Goal: Information Seeking & Learning: Learn about a topic

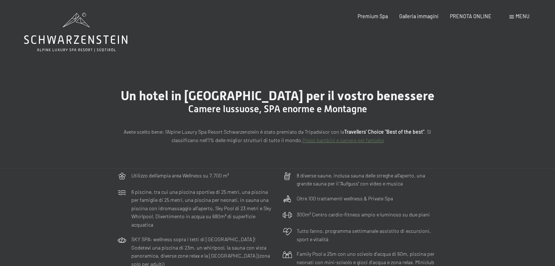
click at [512, 15] on span at bounding box center [511, 16] width 4 height 3
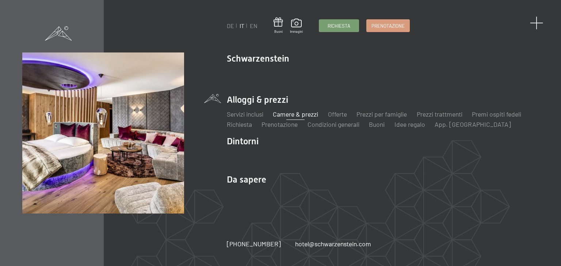
click at [535, 24] on span at bounding box center [537, 23] width 14 height 14
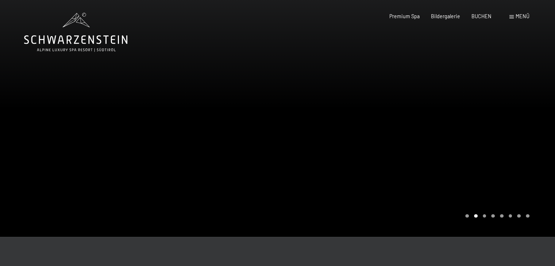
click at [520, 15] on span "Menü" at bounding box center [523, 16] width 14 height 6
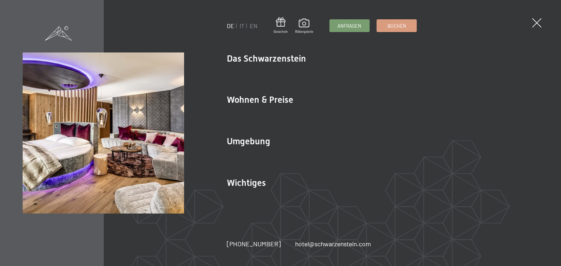
click at [555, 135] on div "DE IT EN Gutschein Bildergalerie Anfragen Buchen DE IT EN Das Schwarzenstein Ne…" at bounding box center [280, 133] width 561 height 266
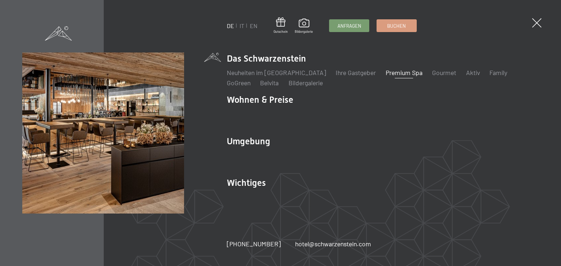
click at [385, 75] on link "Premium Spa" at bounding box center [403, 73] width 37 height 8
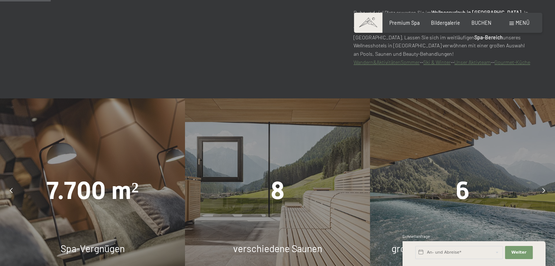
scroll to position [438, 0]
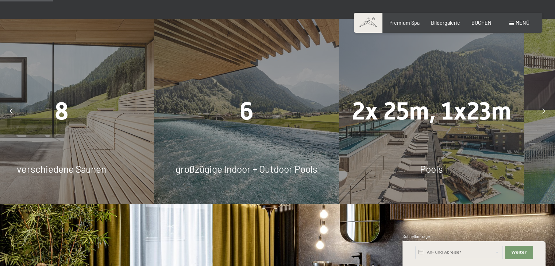
drag, startPoint x: 275, startPoint y: 162, endPoint x: 244, endPoint y: 159, distance: 31.2
click at [244, 159] on div "6 großzügige Indoor + Outdoor Pools" at bounding box center [246, 111] width 185 height 185
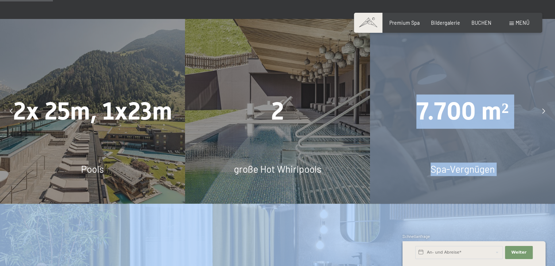
drag, startPoint x: 435, startPoint y: 162, endPoint x: 240, endPoint y: 152, distance: 195.2
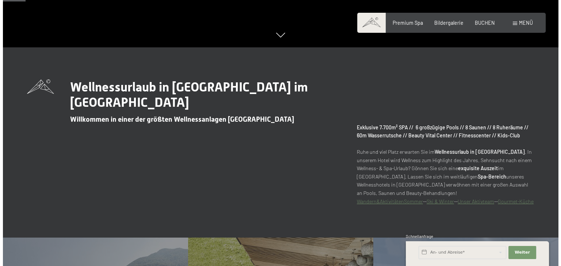
scroll to position [109, 0]
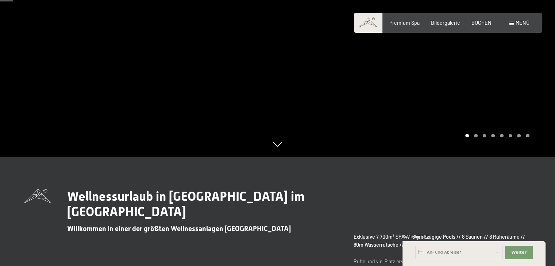
click at [516, 24] on span "Menü" at bounding box center [523, 23] width 14 height 6
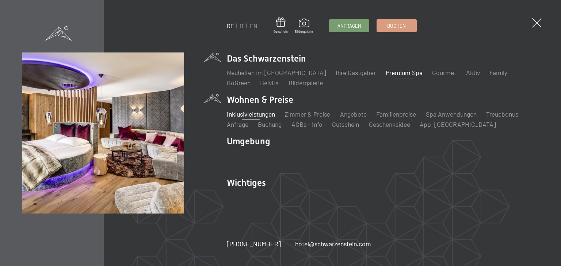
click at [256, 114] on link "Inklusivleistungen" at bounding box center [251, 114] width 48 height 8
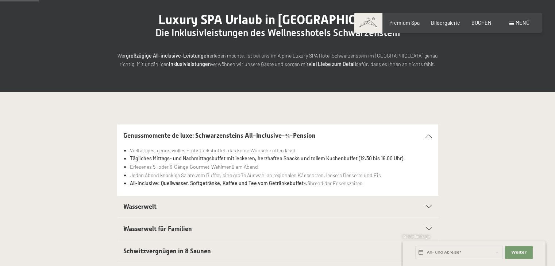
scroll to position [109, 0]
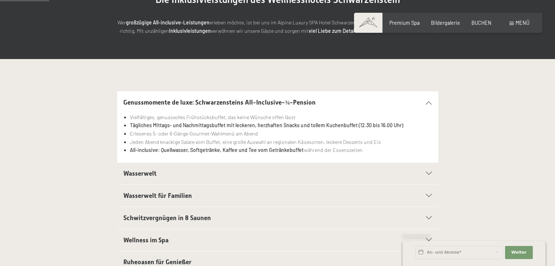
click at [426, 171] on div "Wasserwelt" at bounding box center [277, 174] width 308 height 22
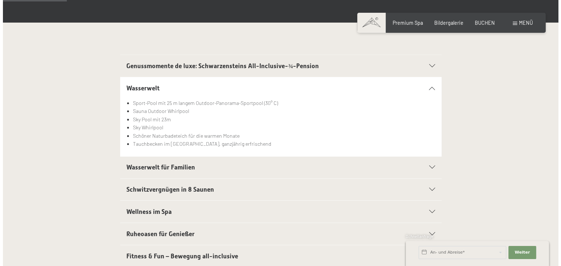
scroll to position [0, 0]
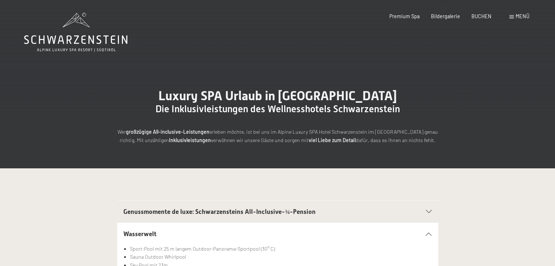
click at [517, 16] on span "Menü" at bounding box center [523, 16] width 14 height 6
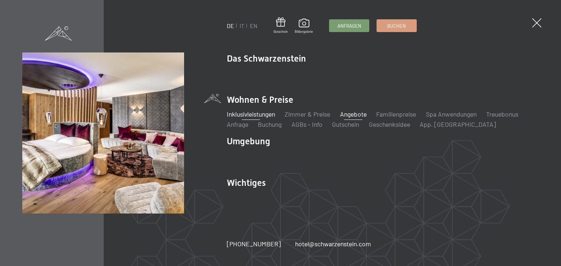
click at [350, 113] on link "Angebote" at bounding box center [353, 114] width 27 height 8
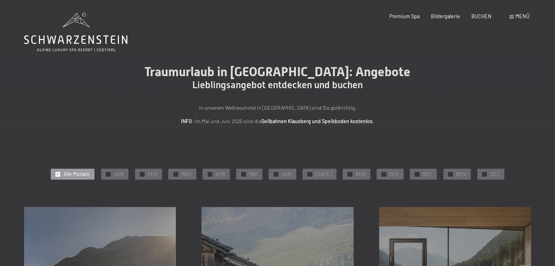
click at [517, 15] on span "Menü" at bounding box center [523, 16] width 14 height 6
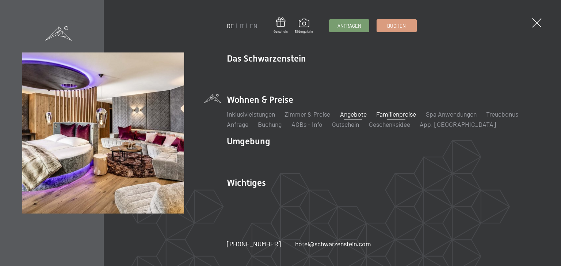
click at [398, 114] on link "Familienpreise" at bounding box center [396, 114] width 40 height 8
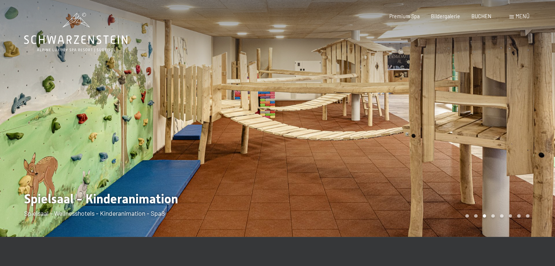
click at [519, 16] on span "Menü" at bounding box center [523, 16] width 14 height 6
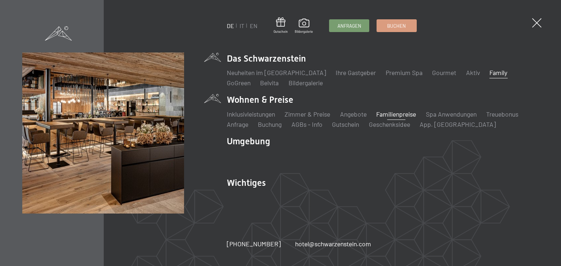
click at [489, 73] on link "Family" at bounding box center [498, 73] width 18 height 8
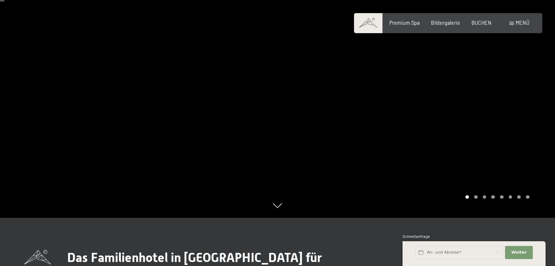
scroll to position [36, 0]
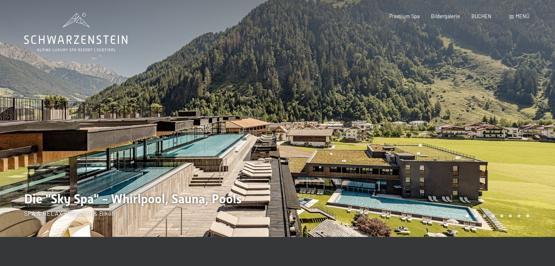
click at [512, 17] on span at bounding box center [511, 16] width 4 height 3
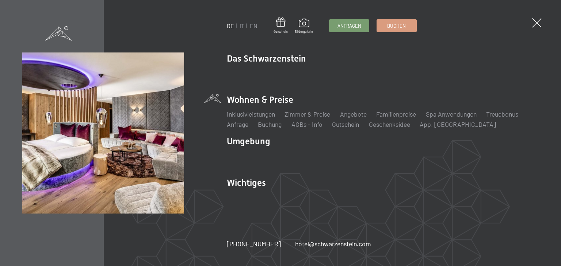
click at [261, 104] on li "Wohnen & Preise Inklusivleistungen Zimmer & Preise Liste Angebote Liste Familie…" at bounding box center [383, 111] width 312 height 35
click at [309, 117] on link "Zimmer & Preise" at bounding box center [307, 114] width 46 height 8
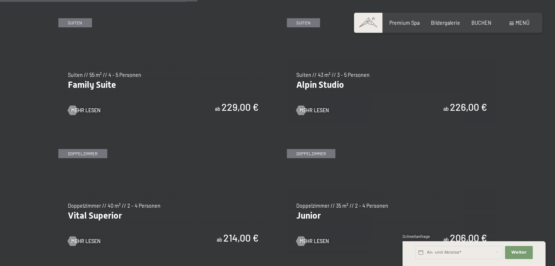
scroll to position [730, 0]
